Goal: Task Accomplishment & Management: Use online tool/utility

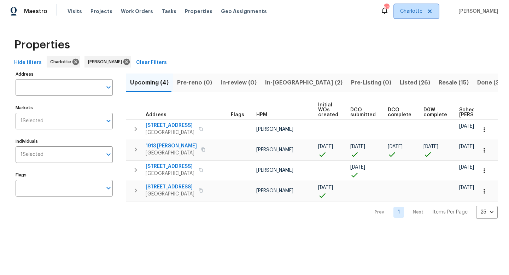
click at [423, 14] on span "Charlotte" at bounding box center [411, 11] width 22 height 7
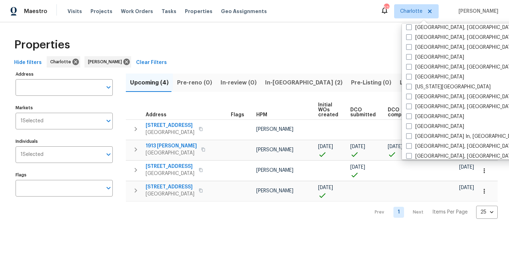
scroll to position [213, 0]
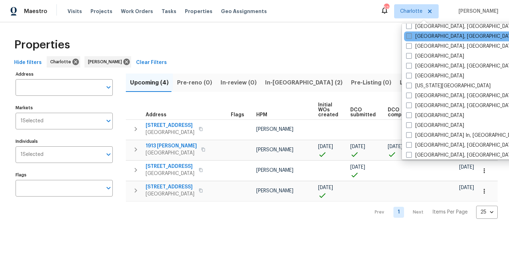
click at [411, 36] on span at bounding box center [409, 36] width 6 height 6
click at [411, 36] on input "Greensboro, NC" at bounding box center [408, 35] width 5 height 5
checkbox input "true"
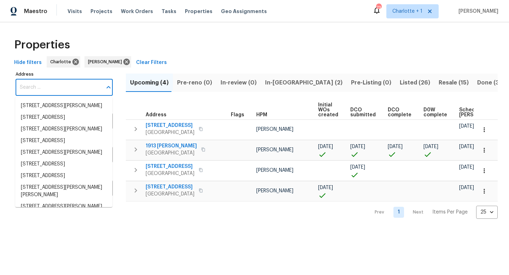
click at [76, 89] on input "Address" at bounding box center [59, 87] width 87 height 17
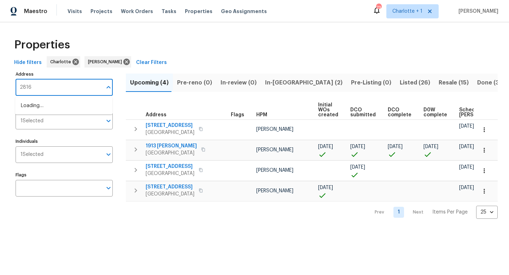
type input "2816"
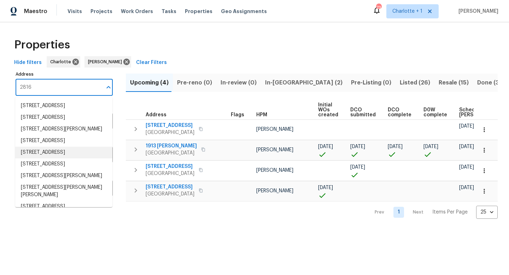
click at [66, 158] on li "2816 Cypress Park Rd Greensboro NC 27407" at bounding box center [63, 153] width 97 height 12
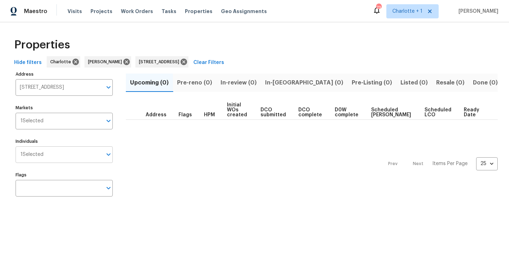
click at [106, 154] on icon "Open" at bounding box center [108, 155] width 4 height 2
type input "j"
type input "a"
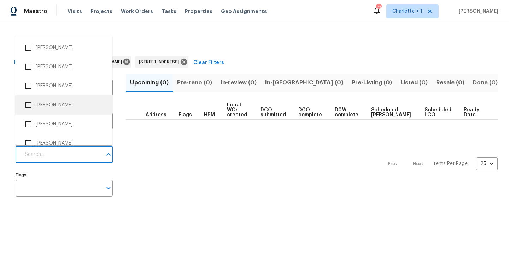
click at [138, 122] on div "Prev Next Items Per Page 25 25 ​" at bounding box center [312, 162] width 372 height 84
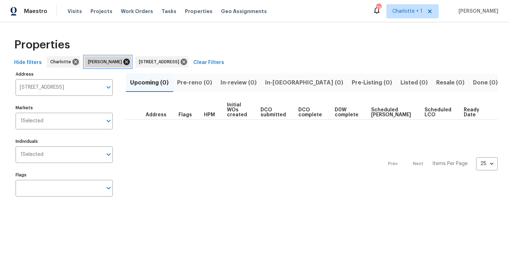
click at [123, 64] on icon at bounding box center [126, 62] width 6 height 6
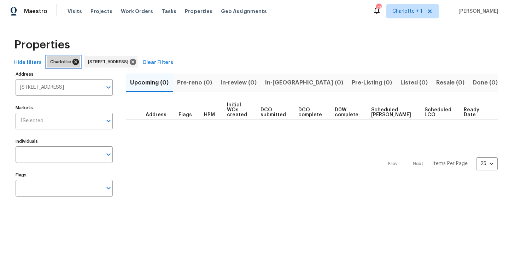
click at [73, 63] on icon at bounding box center [76, 62] width 6 height 6
click at [401, 86] on span "Listed (1)" at bounding box center [413, 83] width 25 height 10
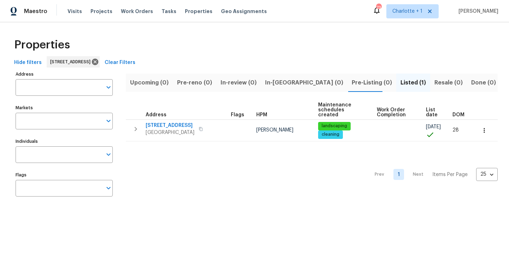
type input "2816 Cypress Park Rd Greensboro NC 27407"
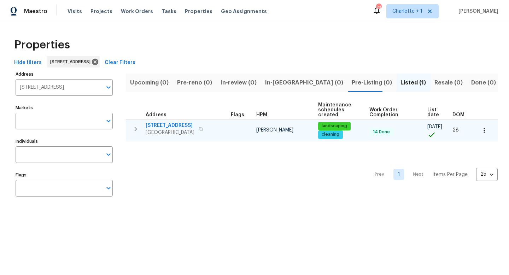
click at [158, 124] on span "2816 Cypress Park Rd" at bounding box center [170, 125] width 49 height 7
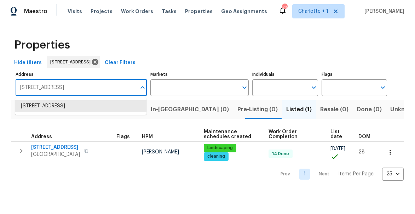
click at [80, 88] on input "2816 Cypress Park Rd Greensboro NC 27407" at bounding box center [76, 87] width 121 height 17
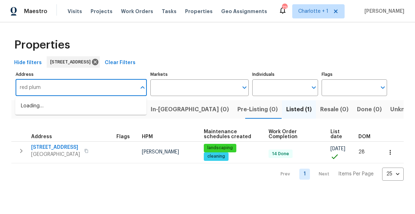
type input "red plum"
click at [80, 106] on li "102 Red Plum Ln Jamestown NC 27282" at bounding box center [80, 106] width 131 height 12
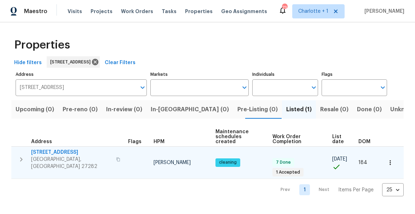
click at [37, 150] on span "102 Red Plum Ln" at bounding box center [71, 152] width 81 height 7
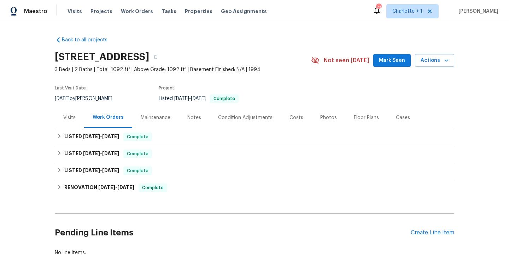
click at [69, 118] on div "Visits" at bounding box center [69, 117] width 12 height 7
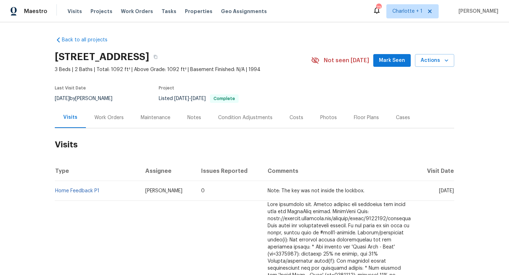
click at [106, 117] on div "Work Orders" at bounding box center [108, 117] width 29 height 7
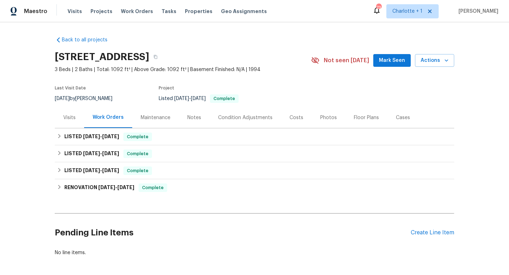
click at [156, 120] on div "Maintenance" at bounding box center [156, 117] width 30 height 7
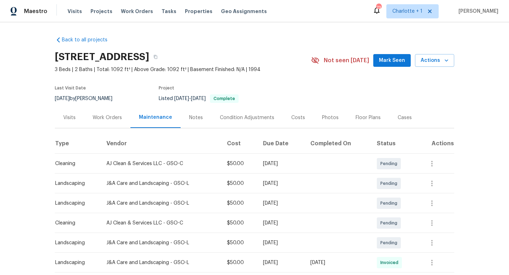
click at [187, 121] on div "Notes" at bounding box center [196, 117] width 31 height 21
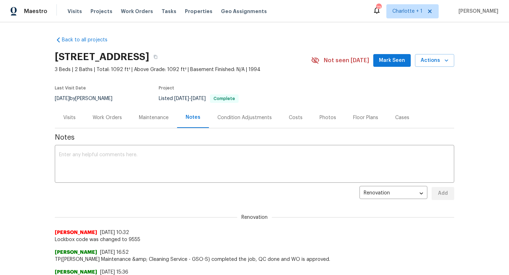
click at [323, 117] on div "Photos" at bounding box center [328, 117] width 17 height 7
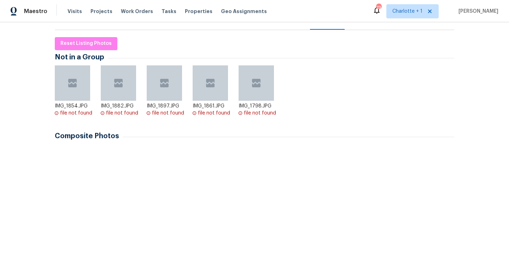
scroll to position [146, 0]
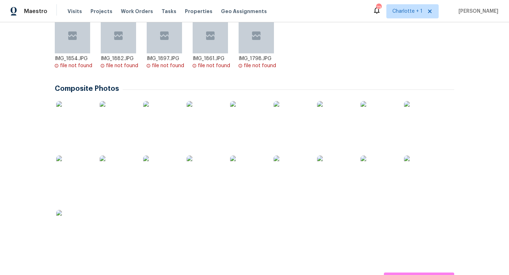
click at [297, 119] on img at bounding box center [291, 118] width 35 height 35
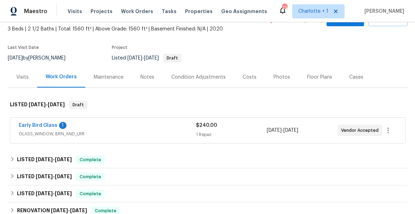
scroll to position [41, 0]
click at [274, 78] on div "Photos" at bounding box center [281, 76] width 17 height 7
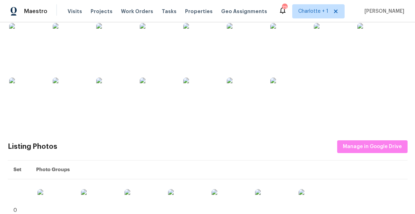
scroll to position [145, 0]
click at [371, 45] on img at bounding box center [374, 40] width 35 height 35
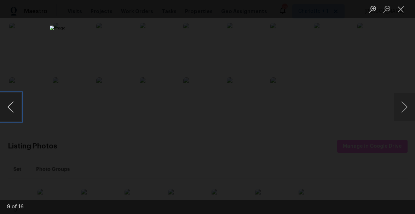
click at [10, 105] on button "Previous image" at bounding box center [10, 107] width 21 height 28
click at [10, 104] on button "Previous image" at bounding box center [10, 107] width 21 height 28
click at [7, 103] on button "Previous image" at bounding box center [10, 107] width 21 height 28
click at [399, 108] on button "Next image" at bounding box center [404, 107] width 21 height 28
click at [400, 11] on button "Close lightbox" at bounding box center [401, 9] width 14 height 12
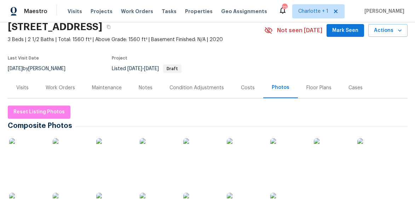
scroll to position [0, 0]
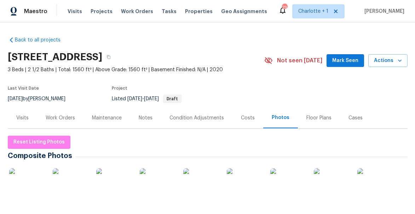
click at [19, 117] on div "Visits" at bounding box center [22, 117] width 12 height 7
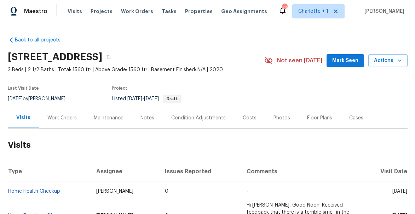
click at [58, 119] on div "Work Orders" at bounding box center [61, 117] width 29 height 7
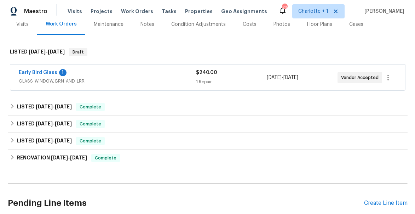
scroll to position [94, 0]
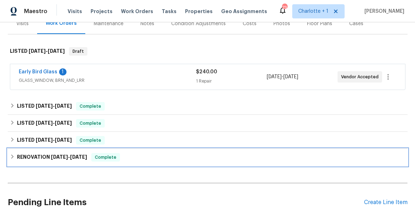
click at [47, 157] on h6 "RENOVATION 2/27/25 - 3/6/25" at bounding box center [52, 157] width 70 height 8
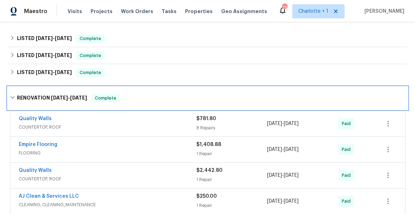
scroll to position [194, 0]
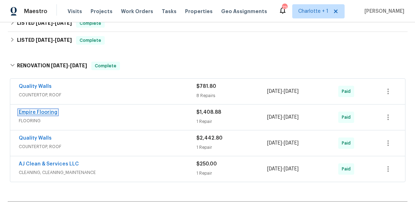
click at [45, 114] on link "Empire Flooring" at bounding box center [38, 112] width 39 height 5
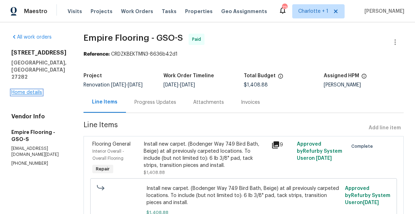
click at [27, 90] on link "Home details" at bounding box center [26, 92] width 31 height 5
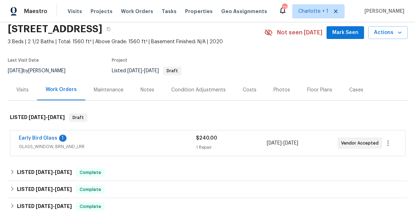
scroll to position [75, 0]
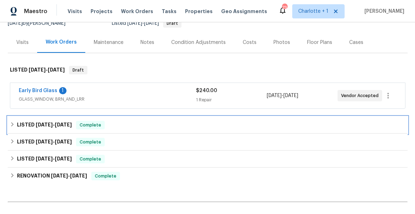
click at [24, 125] on h6 "LISTED 8/5/25 - 8/13/25" at bounding box center [44, 125] width 55 height 8
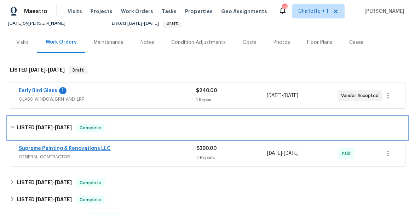
scroll to position [98, 0]
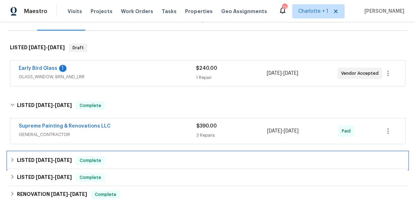
click at [14, 160] on icon at bounding box center [12, 159] width 5 height 5
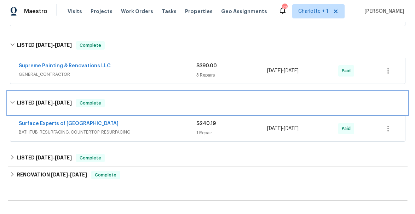
scroll to position [159, 0]
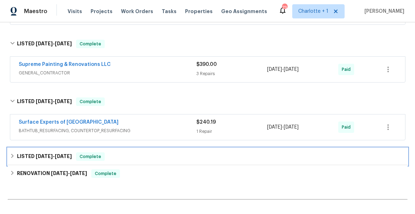
click at [18, 157] on h6 "LISTED 3/8/25 - 3/10/25" at bounding box center [44, 156] width 55 height 8
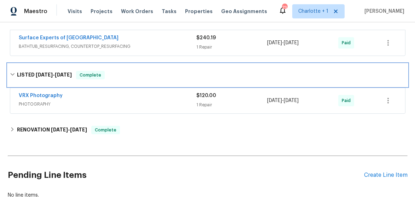
scroll to position [252, 0]
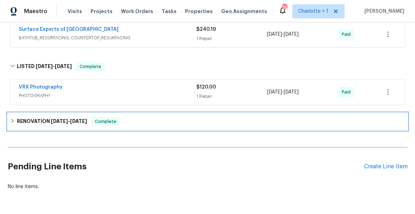
click at [42, 119] on h6 "RENOVATION 2/27/25 - 3/6/25" at bounding box center [52, 121] width 70 height 8
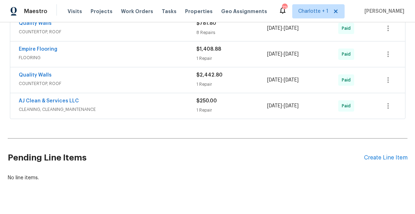
scroll to position [389, 0]
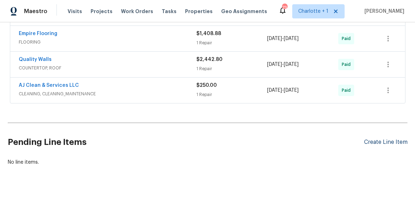
click at [392, 141] on div "Create Line Item" at bounding box center [386, 142] width 44 height 7
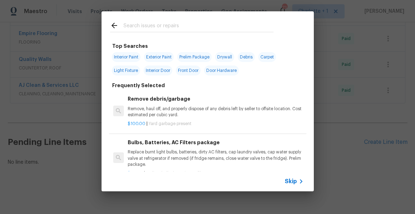
click at [141, 23] on input "text" at bounding box center [198, 26] width 150 height 11
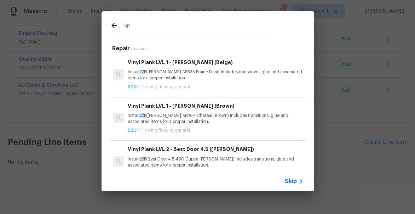
scroll to position [1, 0]
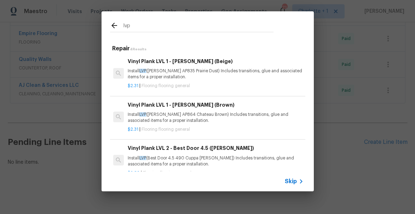
type input "lvp"
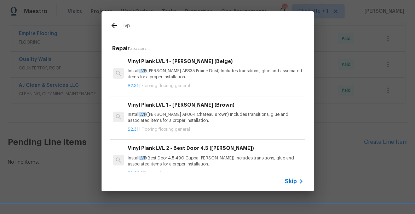
click at [197, 114] on p "Install LVP (Knighton AP864 Chateau Brown) Includes transitions, glue and assoc…" at bounding box center [215, 117] width 175 height 12
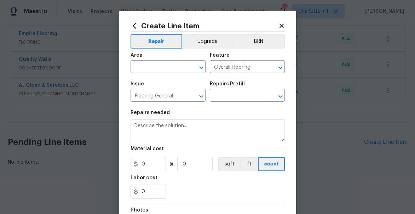
type textarea "Install LVP (Knighton AP864 Chateau Brown) Includes transitions, glue and assoc…"
type input "1"
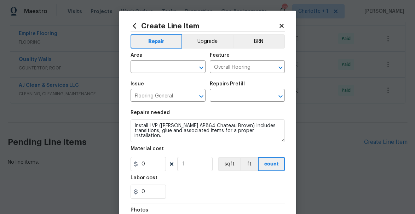
type input "Vinyl Plank LVL 1 - Knighton (Brown) $2.31"
type input "2.31"
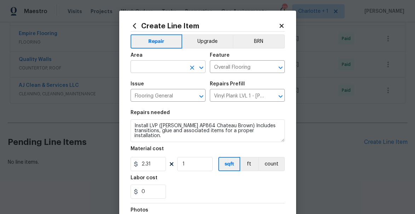
click at [154, 66] on input "text" at bounding box center [158, 67] width 55 height 11
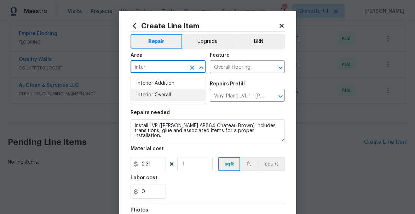
click at [155, 93] on li "Interior Overall" at bounding box center [168, 95] width 75 height 12
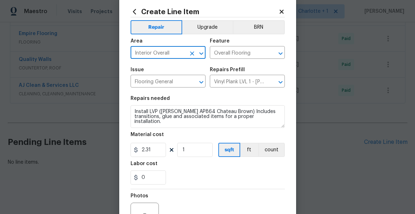
type input "Interior Overall"
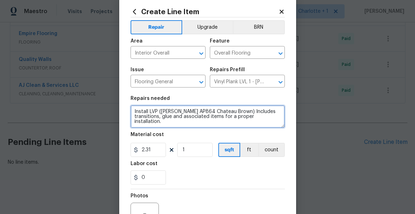
click at [134, 111] on textarea "Install LVP (Knighton AP864 Chateau Brown) Includes transitions, glue and assoc…" at bounding box center [208, 116] width 154 height 23
click at [143, 114] on textarea "Install LVP (Knighton AP864 Chateau Brown) Includes transitions, glue and assoc…" at bounding box center [208, 116] width 154 height 23
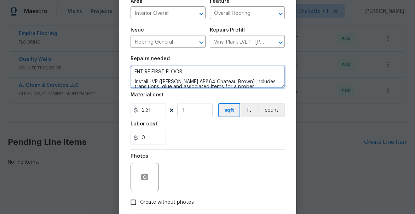
scroll to position [83, 0]
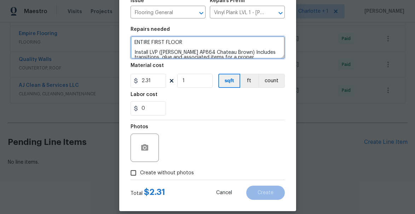
type textarea "ENTIRE FIRST FLOOR Install LVP (Knighton AP864 Chateau Brown) Includes transiti…"
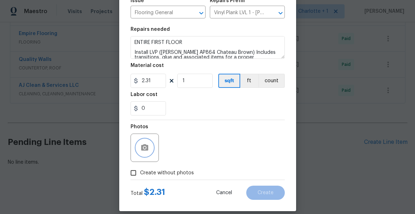
click at [142, 153] on button "button" at bounding box center [144, 147] width 17 height 17
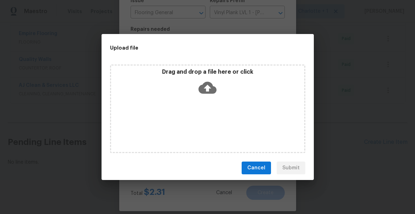
click at [209, 86] on icon at bounding box center [207, 88] width 18 height 18
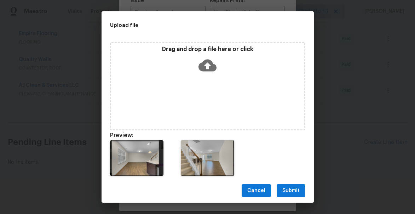
click at [297, 187] on span "Submit" at bounding box center [290, 190] width 17 height 9
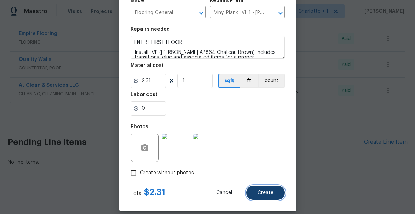
click at [271, 192] on span "Create" at bounding box center [265, 192] width 16 height 5
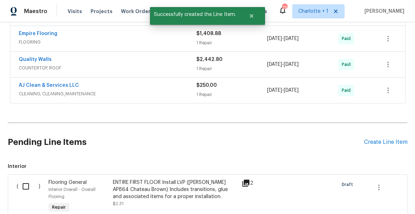
click at [22, 186] on input "checkbox" at bounding box center [28, 186] width 20 height 15
checkbox input "true"
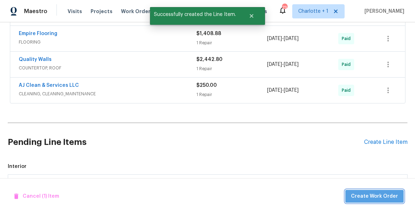
click at [378, 196] on span "Create Work Order" at bounding box center [374, 196] width 47 height 9
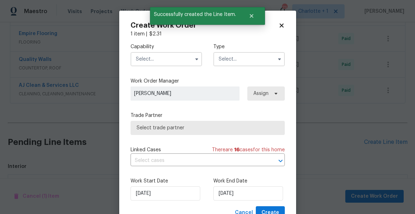
click at [147, 56] on input "text" at bounding box center [166, 59] width 71 height 14
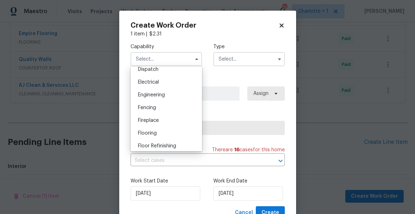
scroll to position [219, 0]
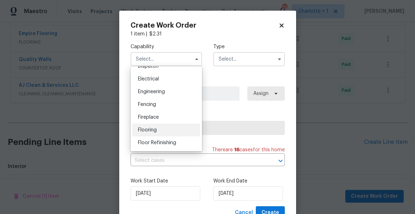
click at [154, 127] on div "Flooring" at bounding box center [166, 129] width 68 height 13
type input "Flooring"
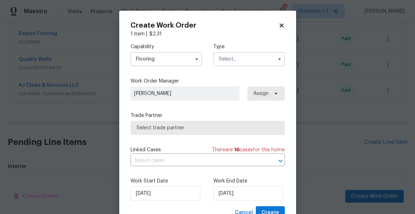
click at [234, 58] on input "text" at bounding box center [248, 59] width 71 height 14
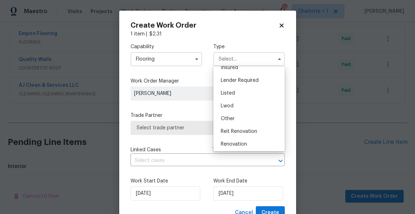
scroll to position [30, 0]
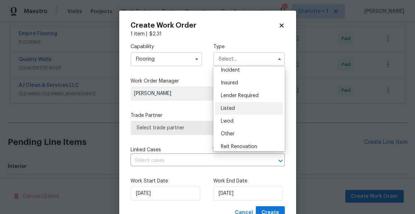
click at [233, 110] on span "Listed" at bounding box center [228, 108] width 14 height 5
type input "Listed"
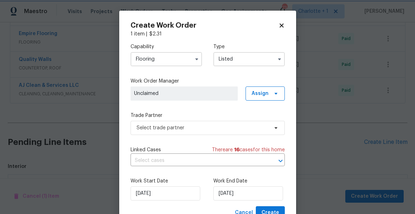
scroll to position [0, 0]
click at [160, 95] on span "Unclaimed" at bounding box center [184, 93] width 100 height 7
click at [261, 95] on span "Assign" at bounding box center [259, 93] width 17 height 7
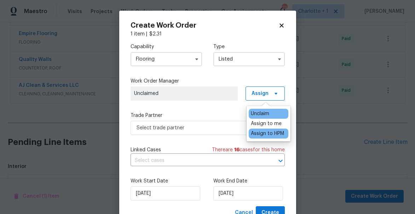
click at [262, 130] on div "Assign to HPM" at bounding box center [267, 133] width 33 height 7
click at [259, 124] on div "Assign to me" at bounding box center [266, 123] width 31 height 7
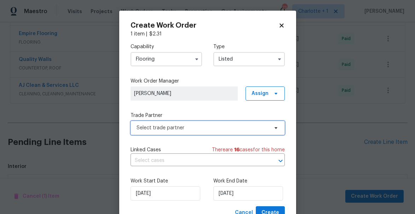
click at [153, 131] on span "Select trade partner" at bounding box center [203, 127] width 132 height 7
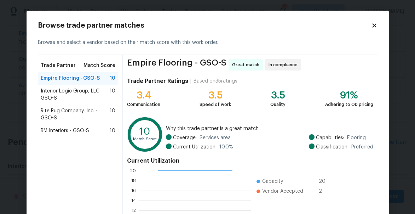
scroll to position [98, 0]
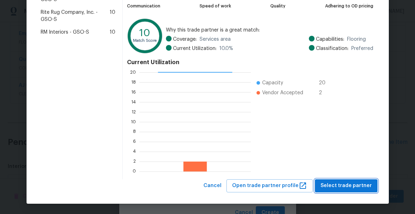
click at [353, 185] on span "Select trade partner" at bounding box center [345, 185] width 51 height 9
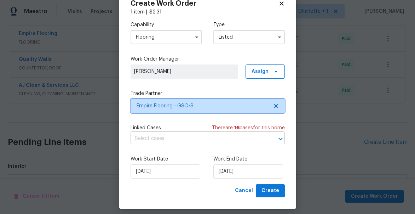
scroll to position [27, 0]
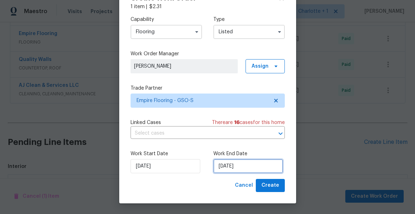
click at [244, 163] on input "9/10/2025" at bounding box center [248, 166] width 70 height 14
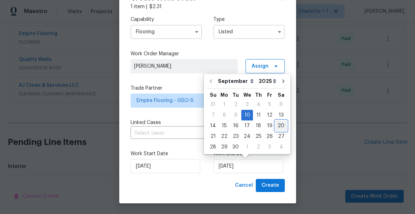
click at [278, 125] on div "20" at bounding box center [281, 126] width 12 height 10
type input "9/20/2025"
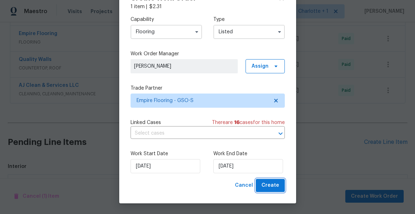
click at [276, 184] on span "Create" at bounding box center [270, 185] width 18 height 9
checkbox input "false"
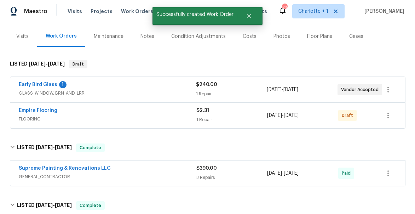
scroll to position [9, 0]
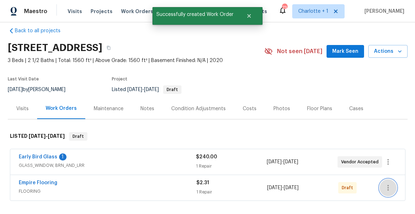
click at [383, 187] on button "button" at bounding box center [388, 187] width 17 height 17
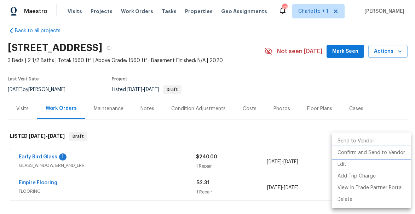
click at [384, 150] on li "Confirm and Send to Vendor" at bounding box center [371, 153] width 79 height 12
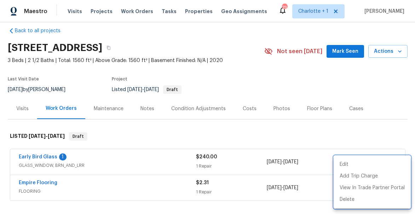
click at [284, 98] on div at bounding box center [207, 107] width 415 height 214
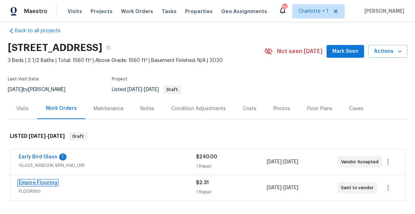
click at [41, 182] on link "Empire Flooring" at bounding box center [38, 182] width 39 height 5
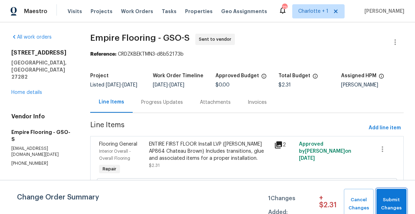
click at [389, 200] on span "Submit Changes" at bounding box center [391, 204] width 23 height 16
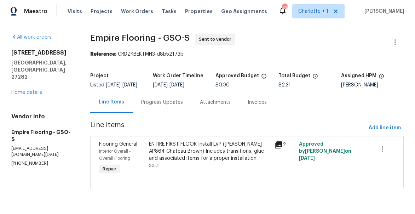
click at [162, 106] on div "Progress Updates" at bounding box center [162, 102] width 42 height 7
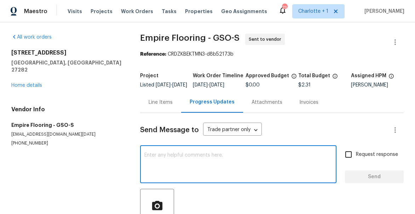
drag, startPoint x: 162, startPoint y: 158, endPoint x: 163, endPoint y: 154, distance: 3.9
click at [162, 157] on textarea at bounding box center [238, 164] width 188 height 25
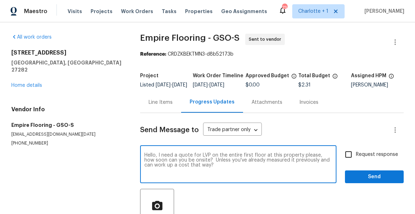
type textarea "Hello, I need a quote for LVP on the entire first floor at this property please…"
click at [353, 158] on input "Request response" at bounding box center [348, 154] width 15 height 15
checkbox input "true"
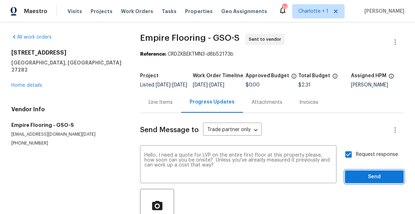
click at [368, 181] on span "Send" at bounding box center [374, 176] width 47 height 9
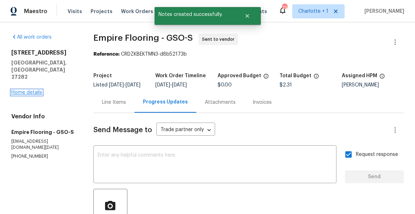
click at [20, 90] on link "Home details" at bounding box center [26, 92] width 31 height 5
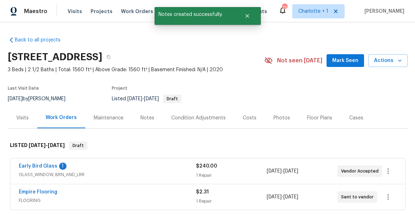
click at [318, 116] on div "Floor Plans" at bounding box center [319, 117] width 25 height 7
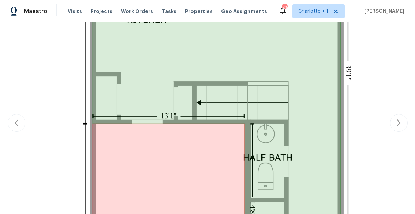
scroll to position [377, 0]
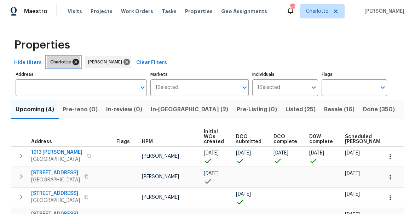
click at [73, 62] on icon at bounding box center [76, 62] width 8 height 8
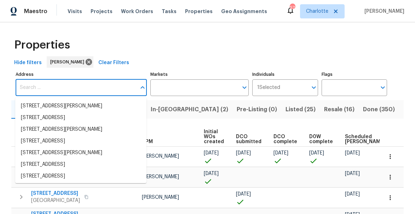
type input "[STREET_ADDRESS]"
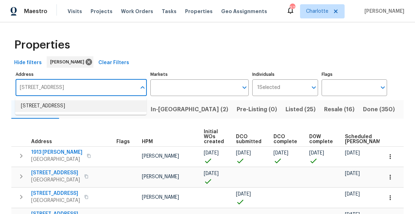
click at [51, 105] on li "[STREET_ADDRESS]" at bounding box center [80, 106] width 131 height 12
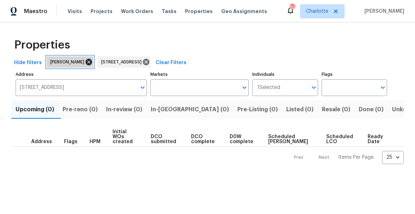
click at [86, 63] on icon at bounding box center [89, 62] width 6 height 6
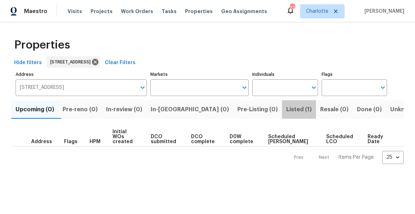
click at [286, 108] on span "Listed (1)" at bounding box center [298, 109] width 25 height 10
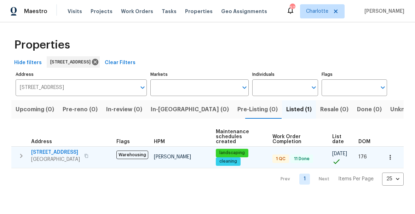
click at [50, 149] on span "[STREET_ADDRESS]" at bounding box center [55, 152] width 49 height 7
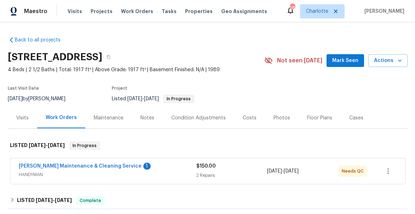
scroll to position [34, 0]
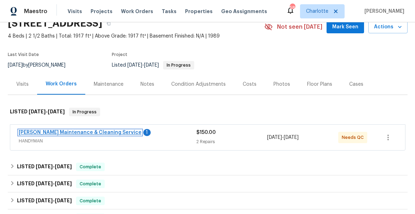
click at [51, 132] on link "[PERSON_NAME] Maintenance & Cleaning Service" at bounding box center [80, 132] width 123 height 5
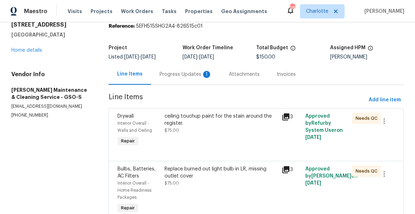
scroll to position [23, 0]
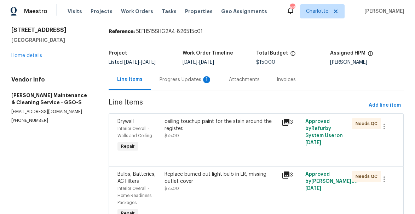
click at [181, 80] on div "Progress Updates 1" at bounding box center [186, 79] width 52 height 7
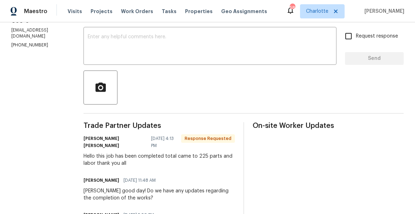
scroll to position [115, 0]
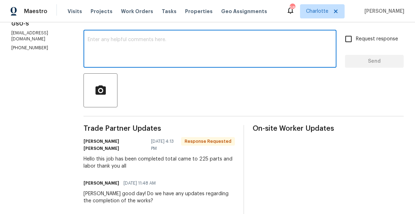
click at [133, 53] on textarea at bounding box center [210, 49] width 244 height 25
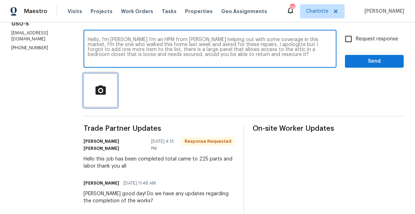
click at [107, 92] on icon "button" at bounding box center [100, 90] width 12 height 12
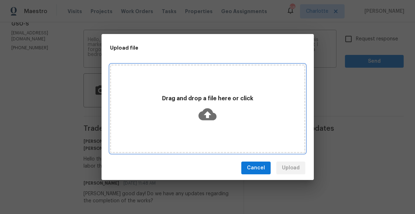
click at [208, 114] on icon at bounding box center [207, 114] width 18 height 18
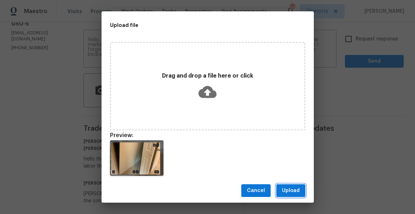
click at [292, 189] on span "Upload" at bounding box center [291, 190] width 18 height 9
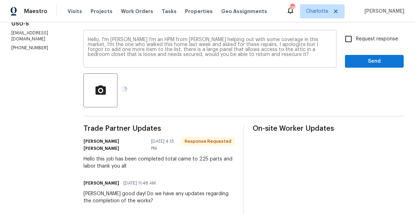
click at [257, 55] on textarea "Hello, I'm [PERSON_NAME] I'm an HPM from [PERSON_NAME] helping out with some co…" at bounding box center [210, 49] width 244 height 25
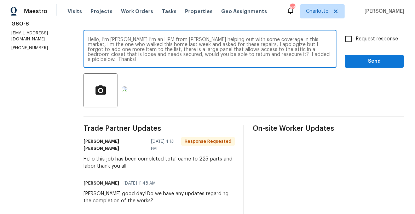
type textarea "Hello, I'm [PERSON_NAME] I'm an HPM from [PERSON_NAME] helping out with some co…"
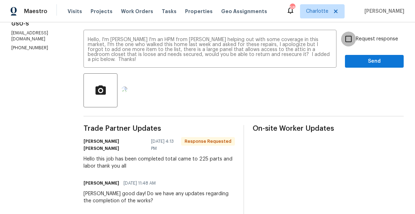
click at [351, 37] on input "Request response" at bounding box center [348, 38] width 15 height 15
checkbox input "true"
click at [370, 60] on span "Send" at bounding box center [374, 61] width 47 height 9
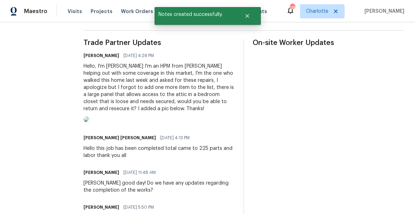
scroll to position [0, 0]
